Goal: Task Accomplishment & Management: Manage account settings

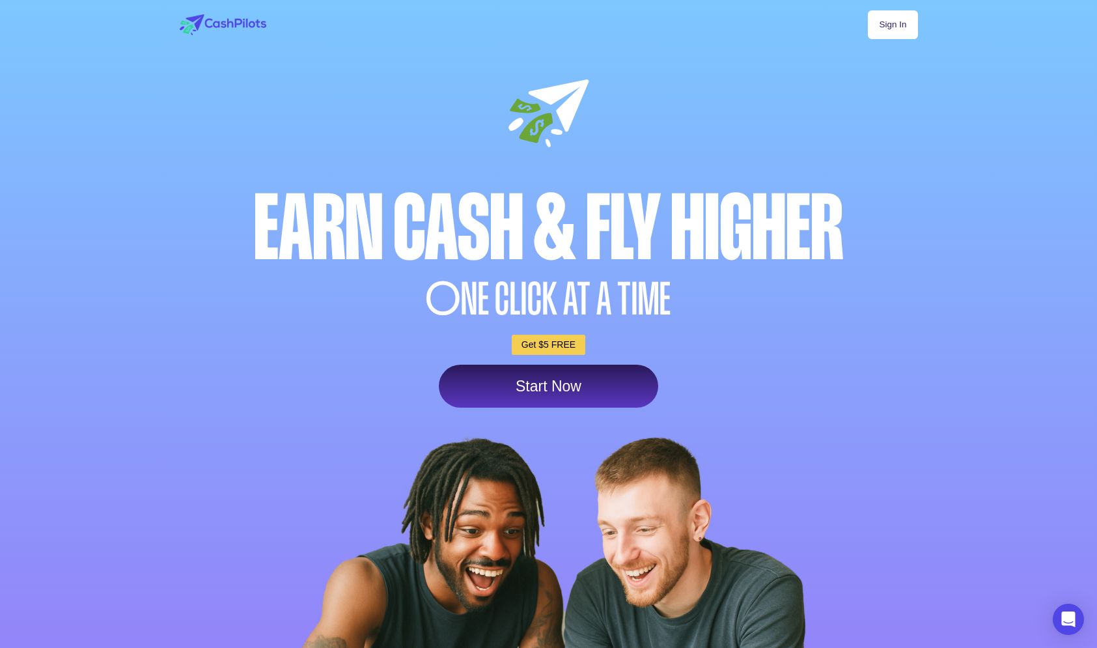
click at [880, 24] on link "Sign In" at bounding box center [892, 24] width 49 height 29
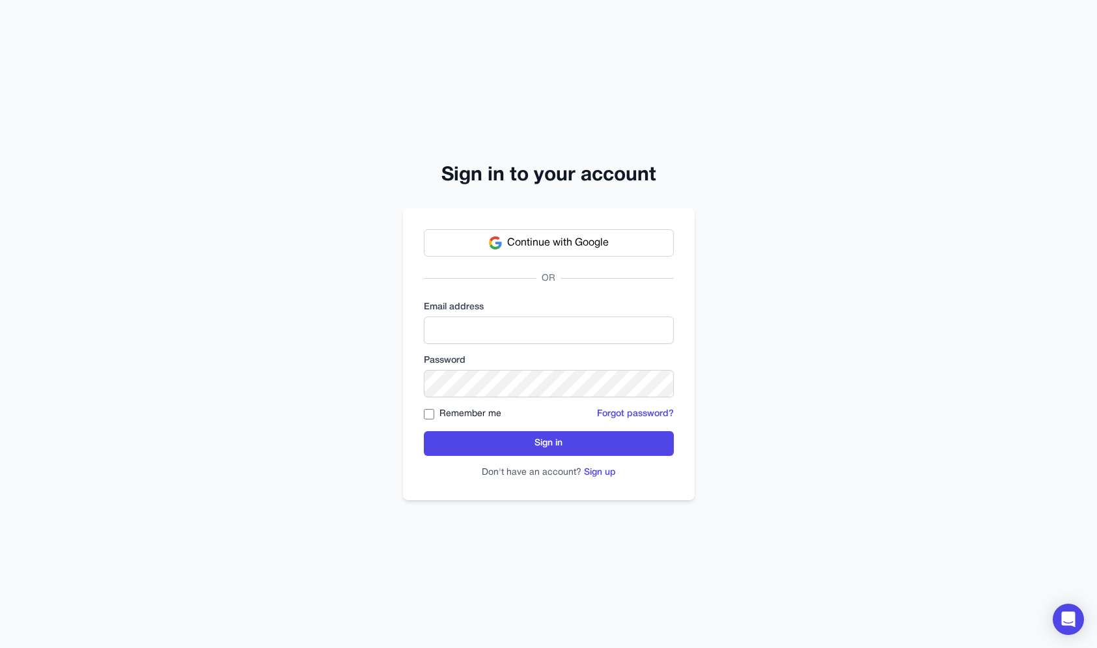
click at [498, 314] on div "Email address" at bounding box center [549, 322] width 250 height 43
click at [497, 319] on input "email" at bounding box center [549, 329] width 250 height 27
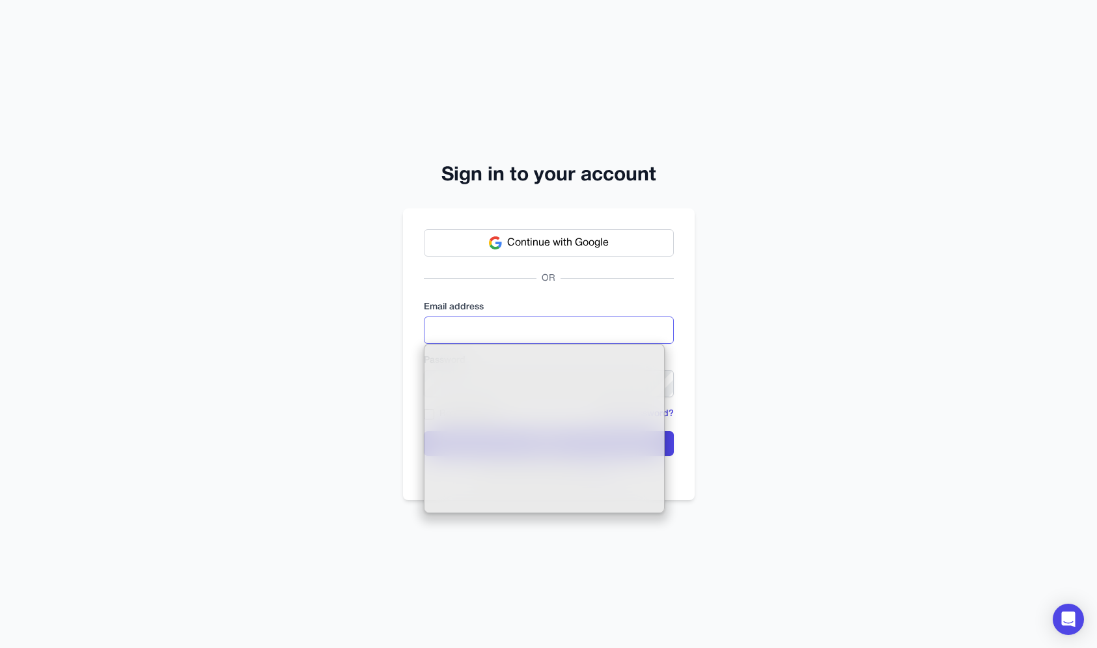
type input "**********"
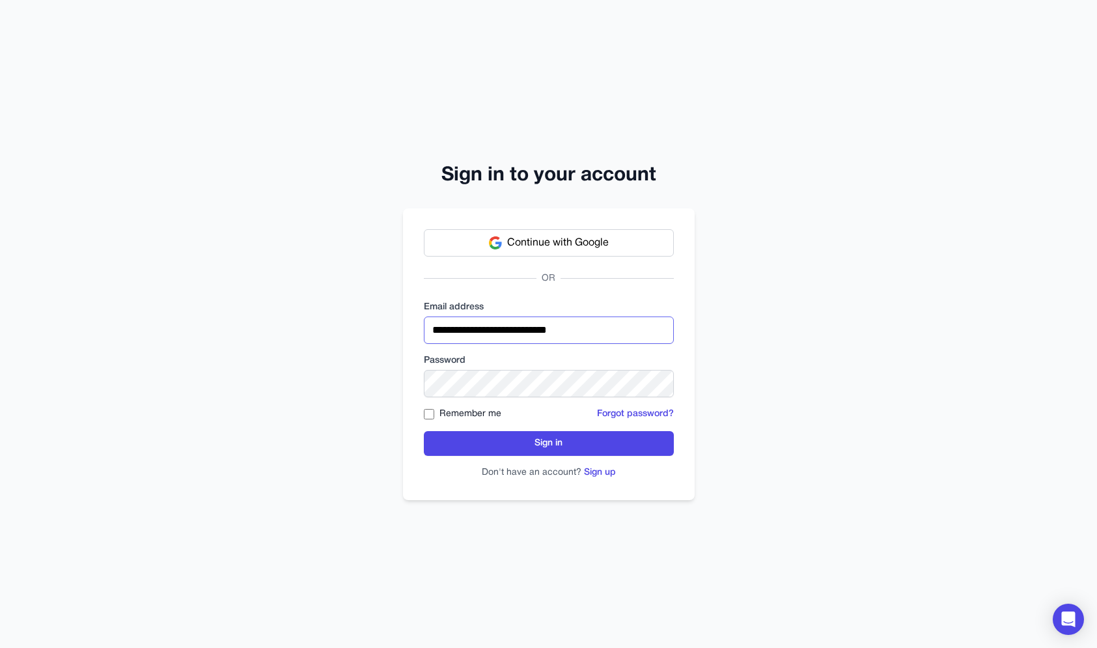
click button "Sign in" at bounding box center [549, 443] width 250 height 25
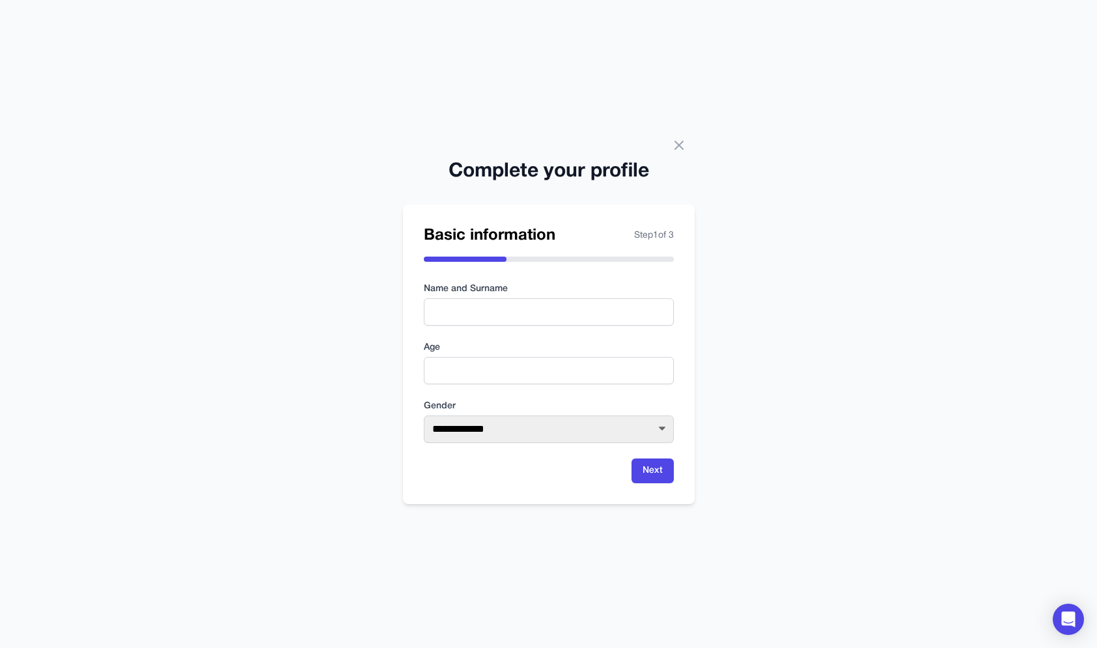
click at [694, 150] on div "Complete your profile" at bounding box center [549, 164] width 292 height 39
click at [680, 150] on icon at bounding box center [679, 145] width 16 height 16
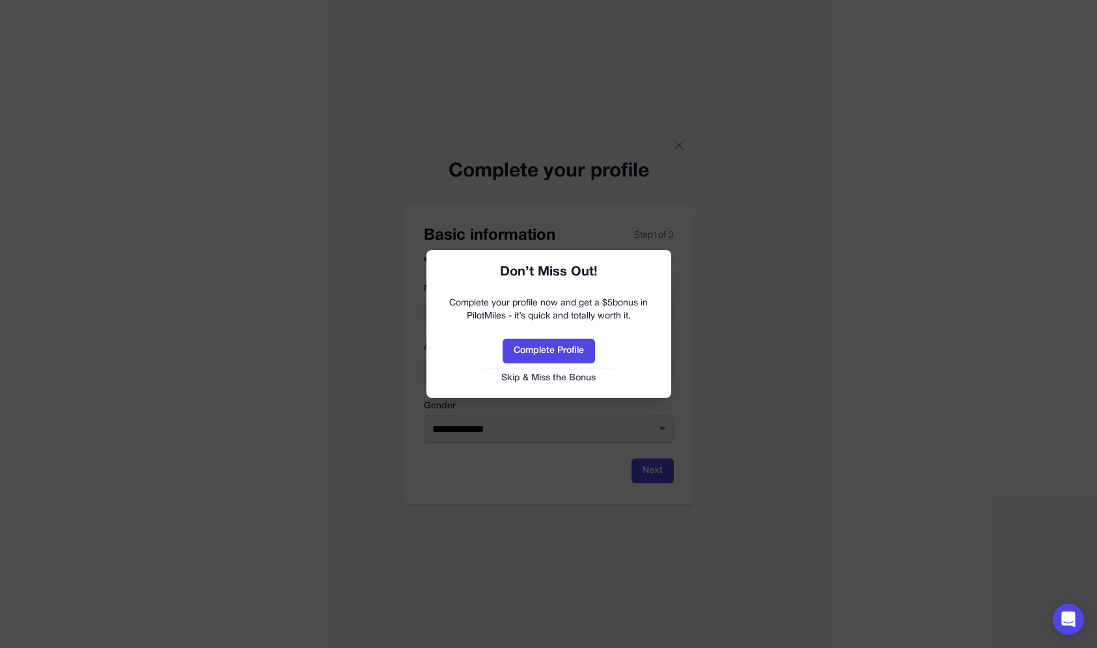
click at [565, 380] on button "Skip & Miss the Bonus" at bounding box center [549, 378] width 219 height 13
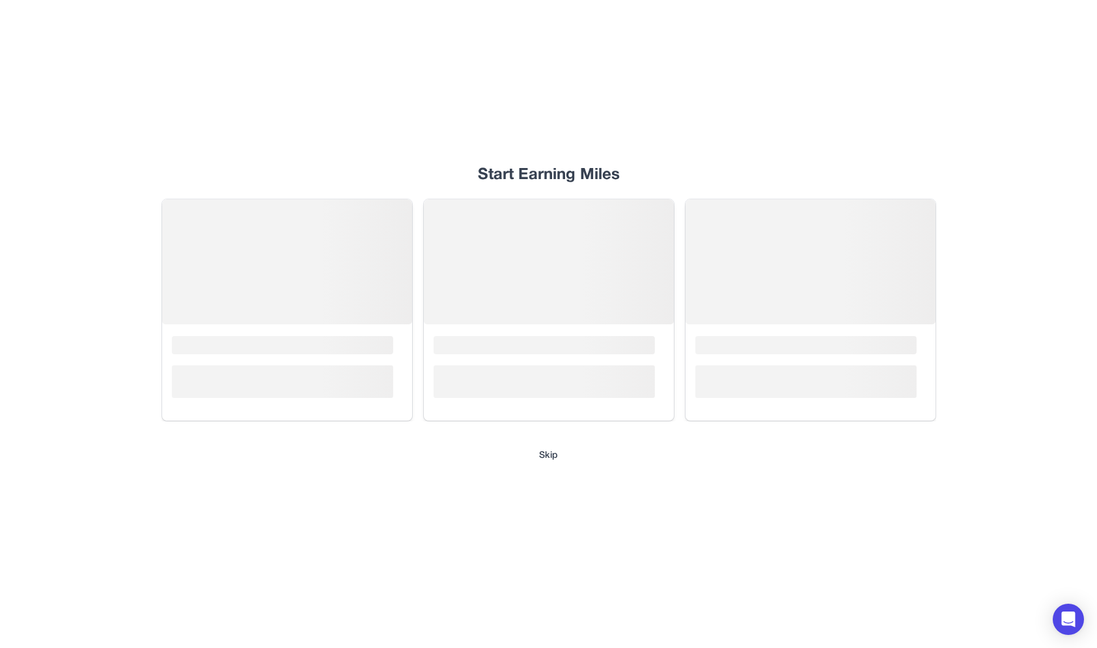
click at [544, 456] on button "Skip" at bounding box center [548, 455] width 19 height 13
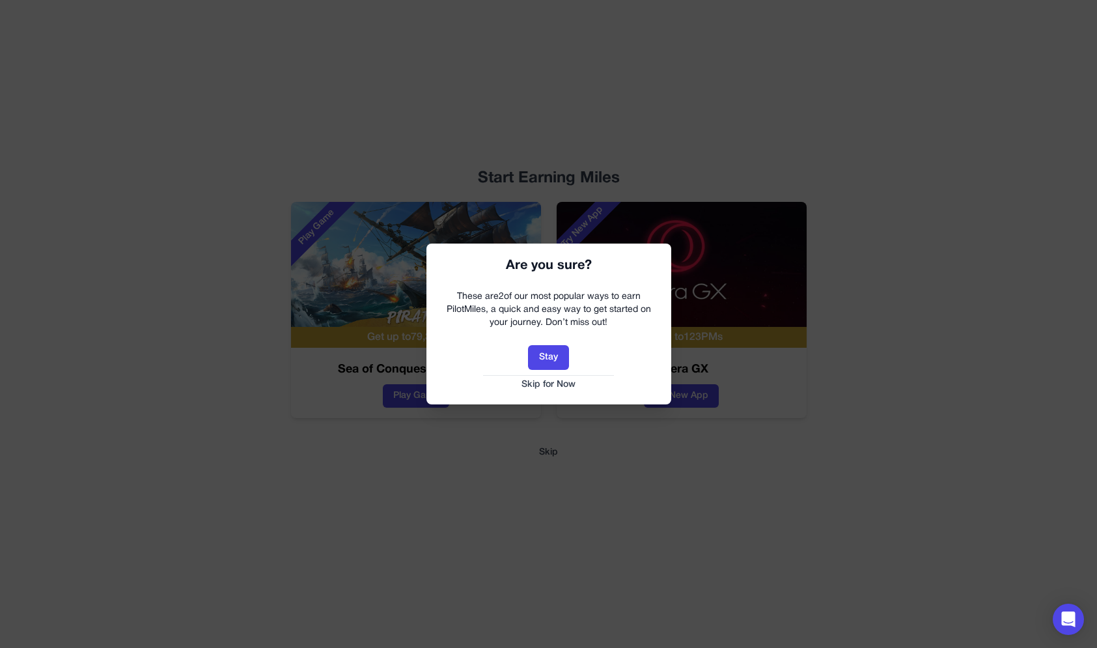
click at [557, 384] on button "Skip for Now" at bounding box center [549, 384] width 219 height 13
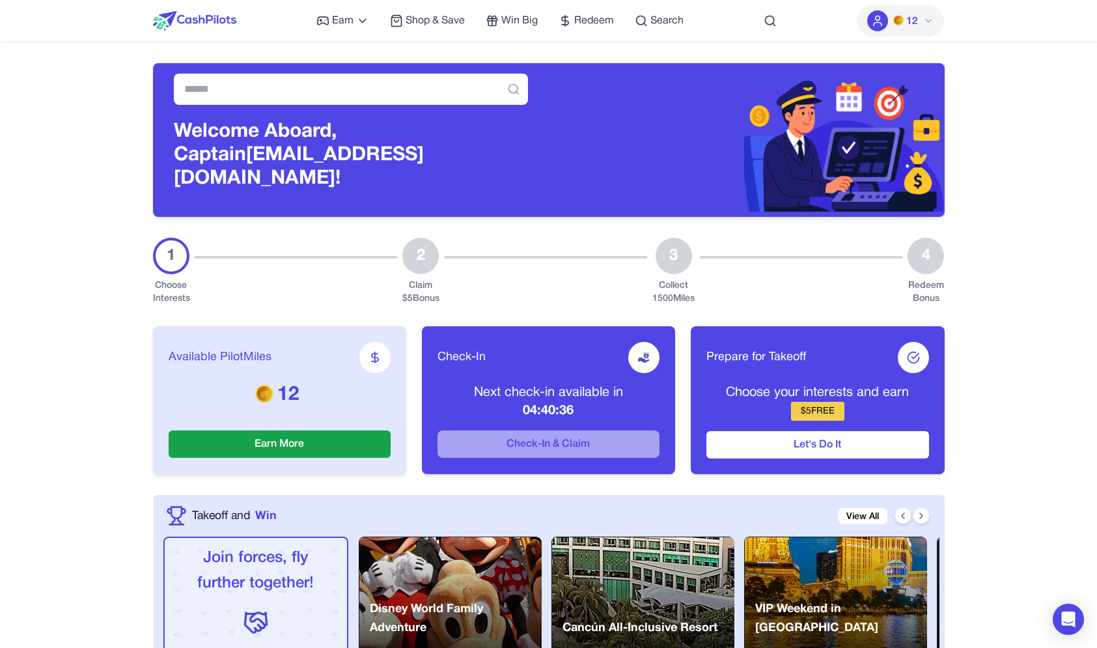
click at [924, 18] on icon at bounding box center [928, 21] width 10 height 10
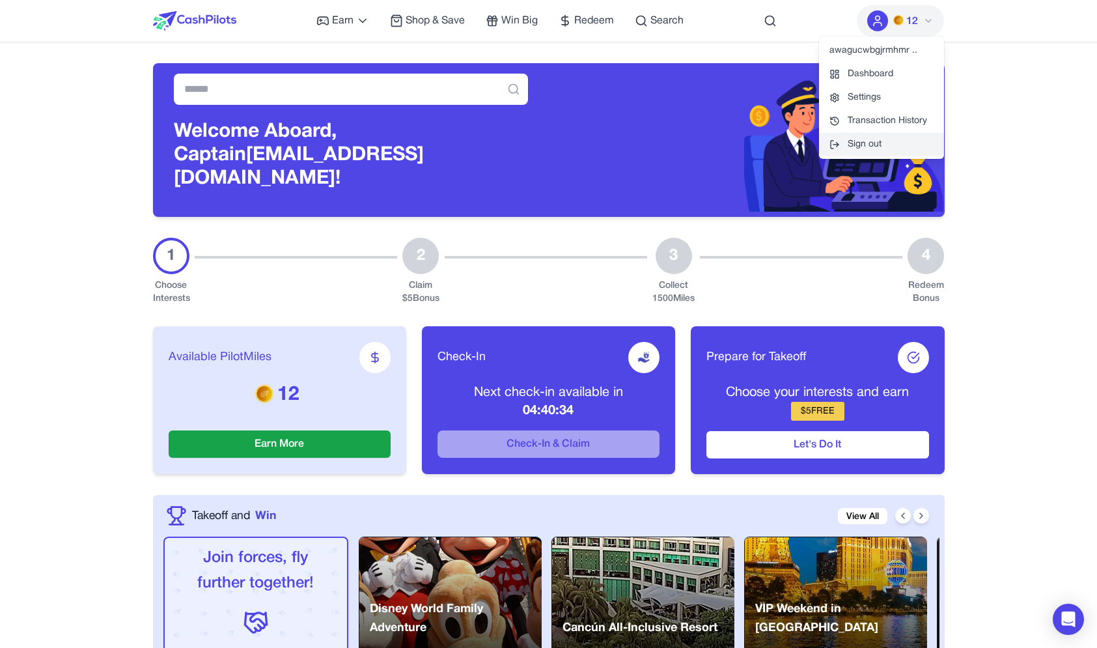
click at [878, 154] on button "Sign out" at bounding box center [881, 144] width 125 height 23
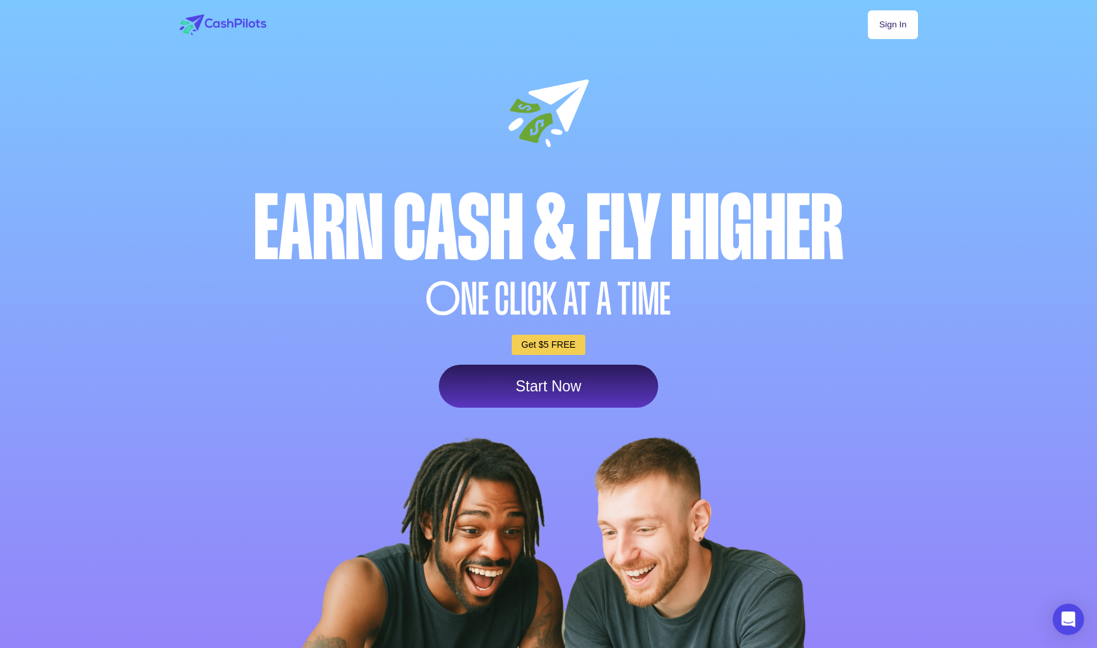
click at [878, 33] on link "Sign In" at bounding box center [892, 24] width 49 height 29
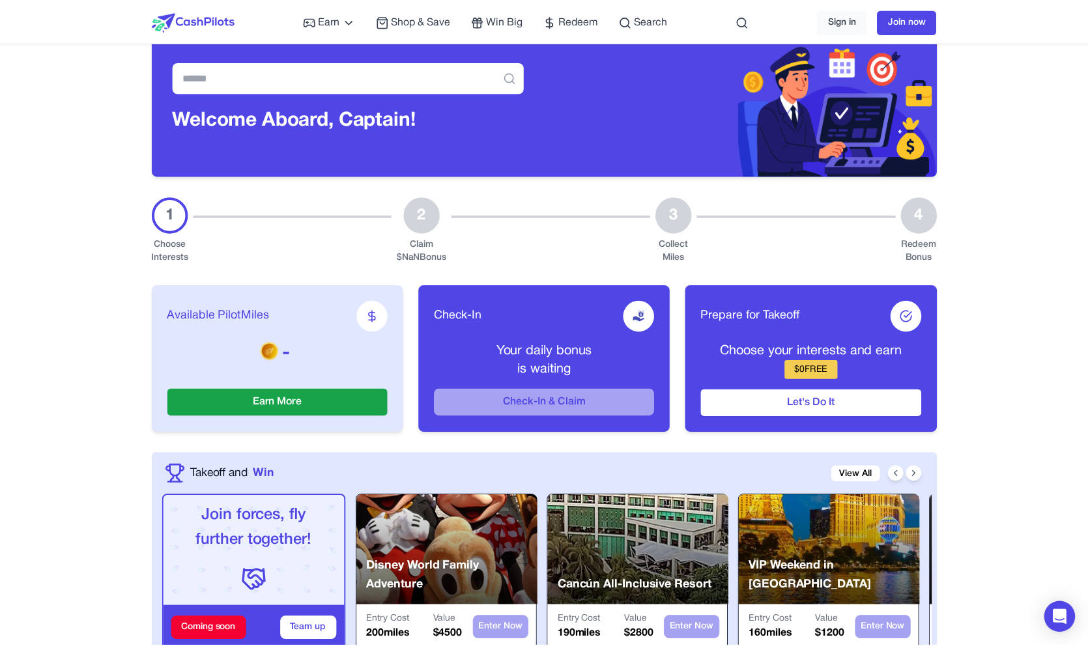
scroll to position [31, 0]
